Goal: Find specific fact

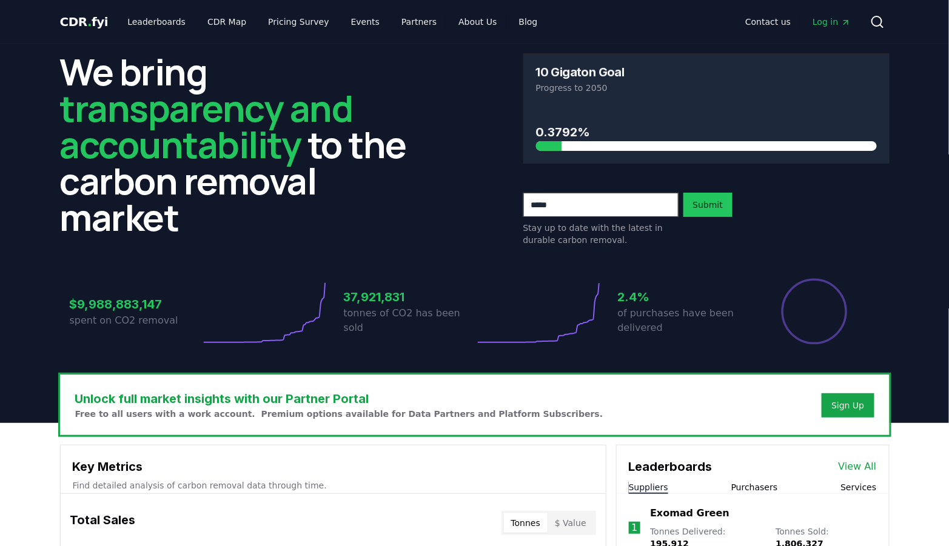
click at [133, 317] on p "spent on CO2 removal" at bounding box center [135, 320] width 131 height 15
copy div "spent on CO2 removal"
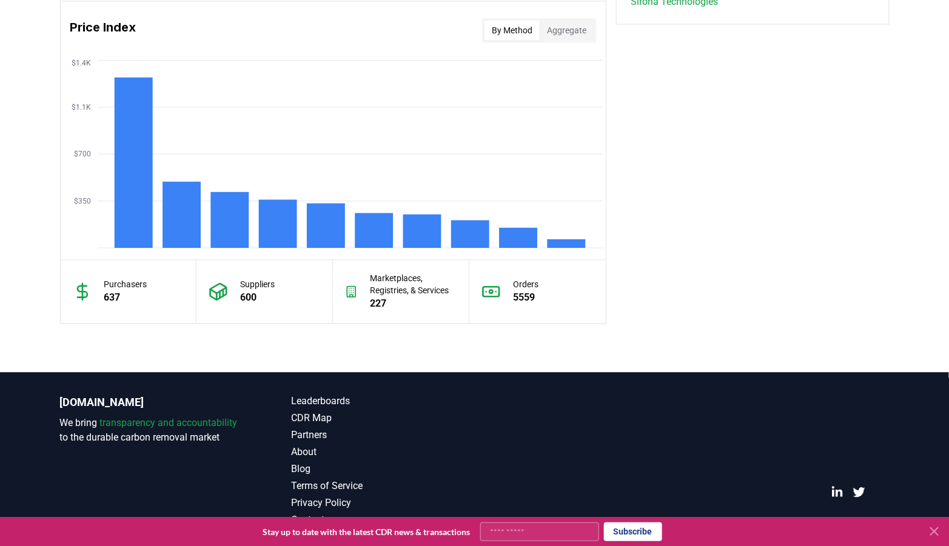
scroll to position [1010, 0]
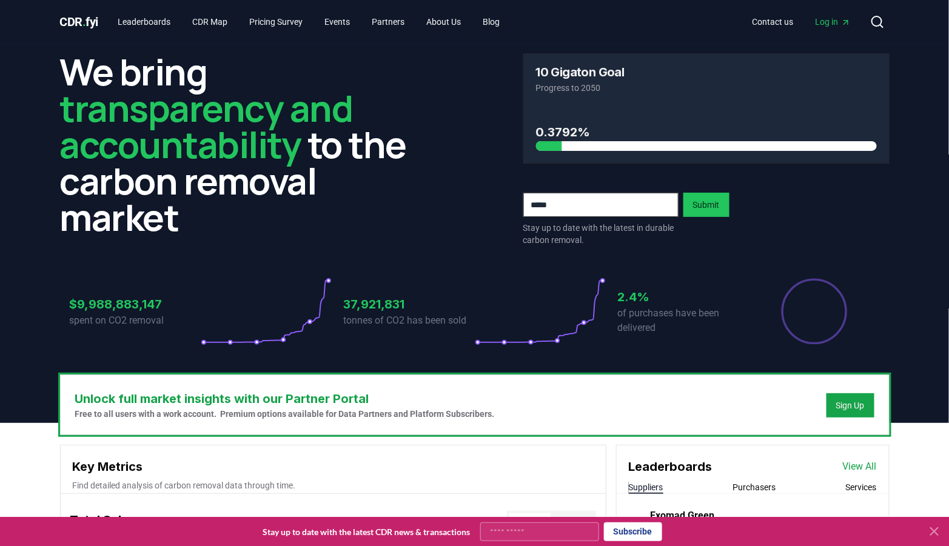
click at [142, 309] on h3 "$9,988,883,147" at bounding box center [135, 304] width 131 height 18
copy h3 "$9,988,883,147"
